Goal: Task Accomplishment & Management: Manage account settings

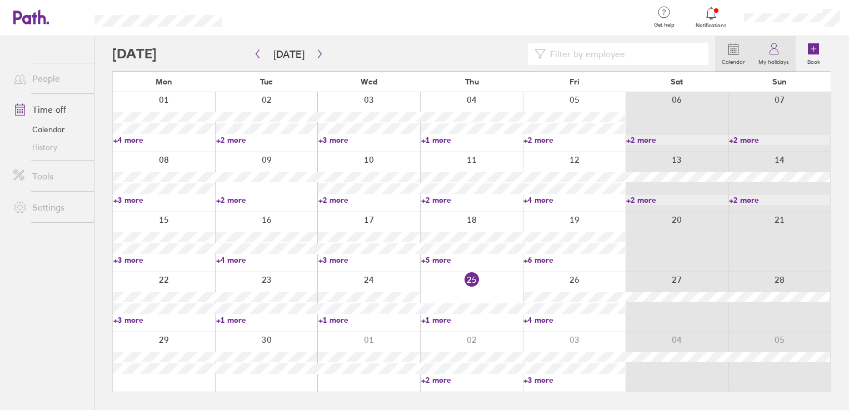
click at [774, 50] on icon at bounding box center [773, 48] width 13 height 13
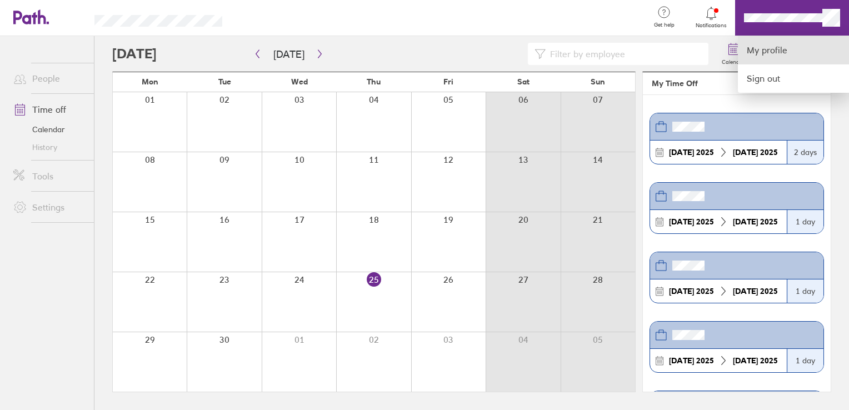
click at [780, 50] on link "My profile" at bounding box center [793, 50] width 111 height 28
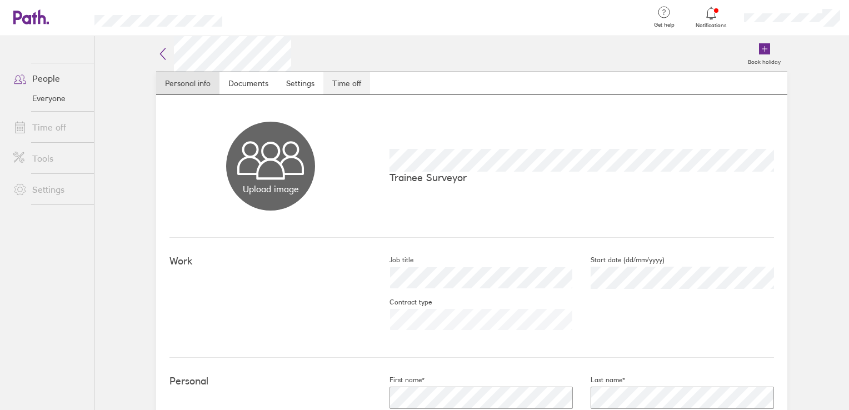
click at [339, 85] on link "Time off" at bounding box center [346, 83] width 47 height 22
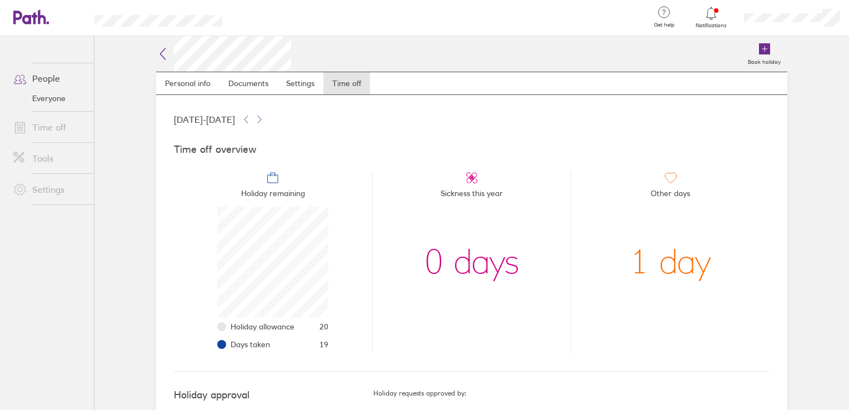
scroll to position [33, 0]
